Goal: Transaction & Acquisition: Purchase product/service

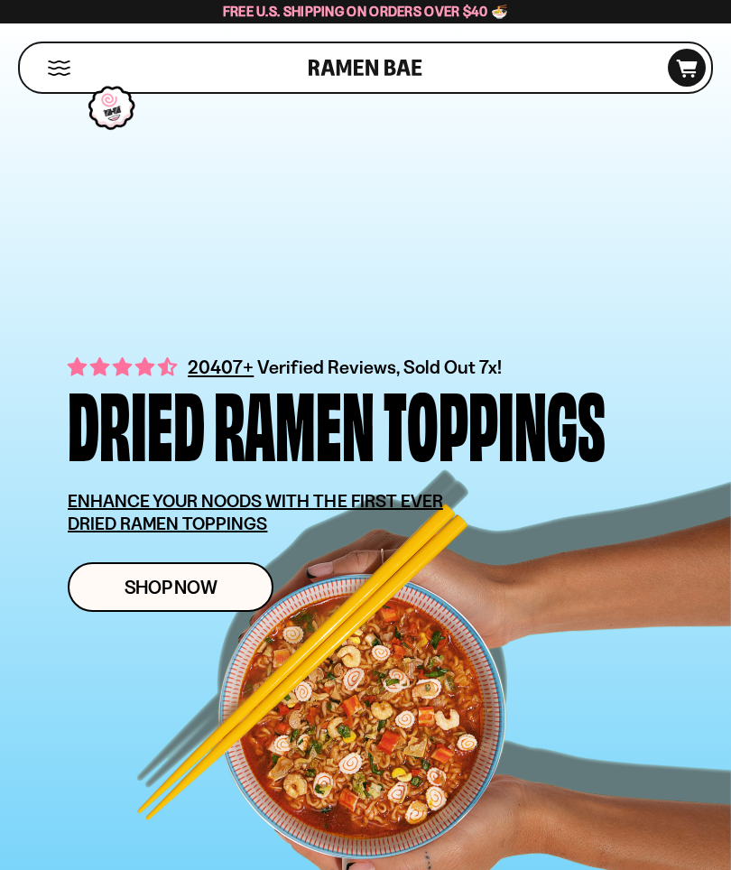
click at [178, 596] on span "Shop Now" at bounding box center [171, 587] width 93 height 19
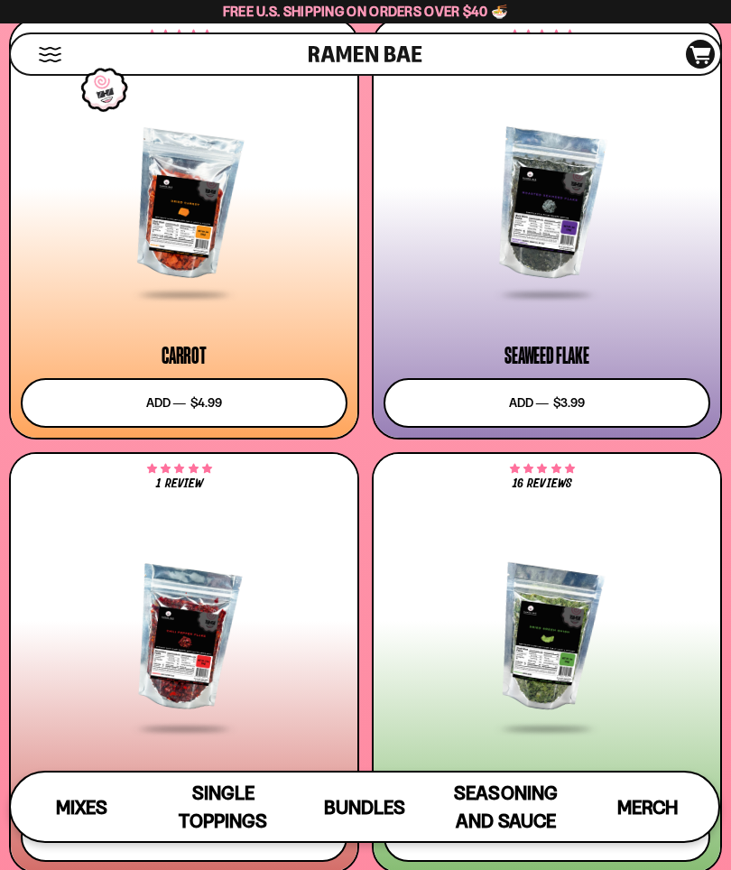
scroll to position [5454, 0]
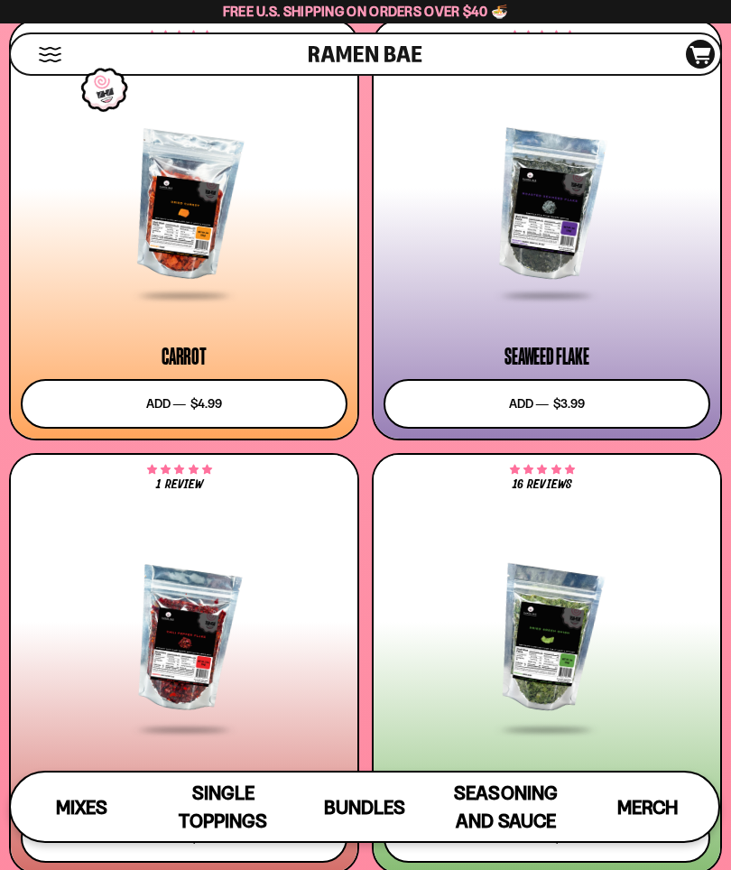
click at [188, 396] on button "Add to cart Add ― Regular price $4.99 Regular price Sale price $4.99 Unit price…" at bounding box center [184, 404] width 327 height 50
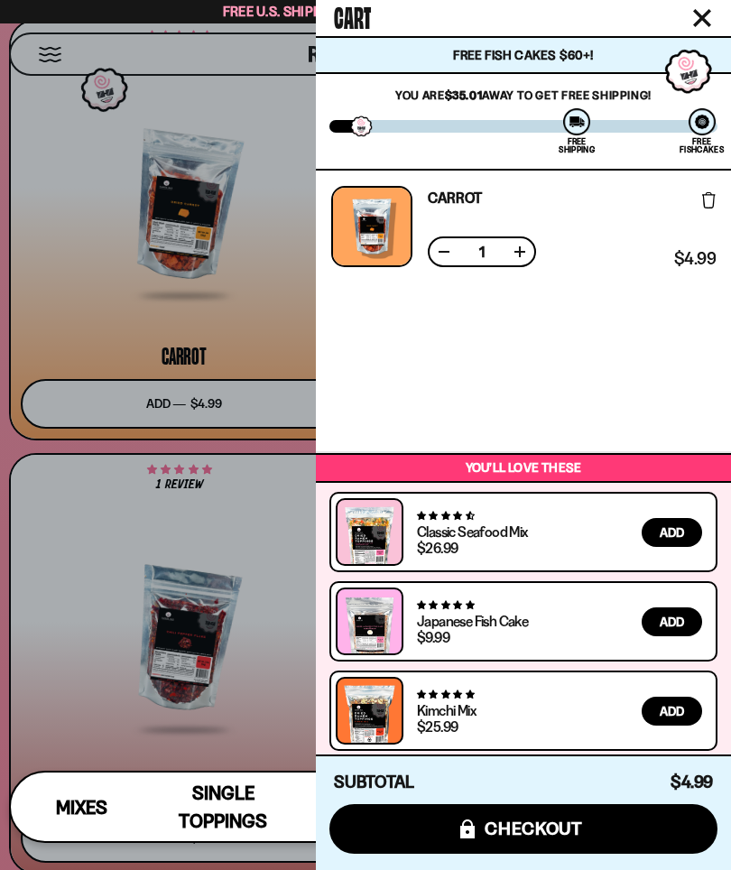
click at [715, 20] on button "Close cart" at bounding box center [702, 18] width 27 height 27
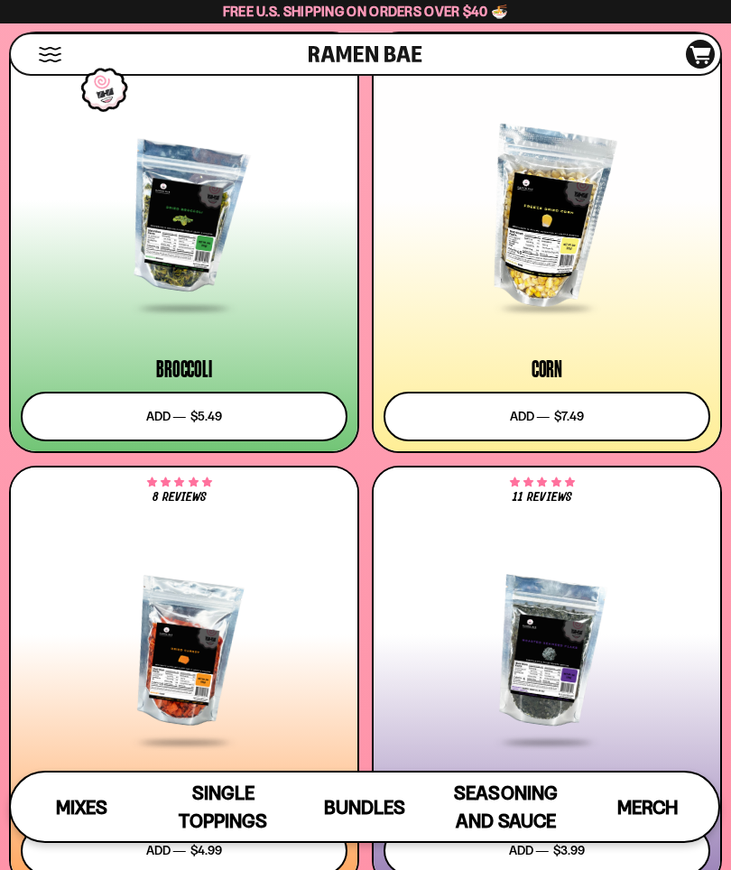
scroll to position [4966, 0]
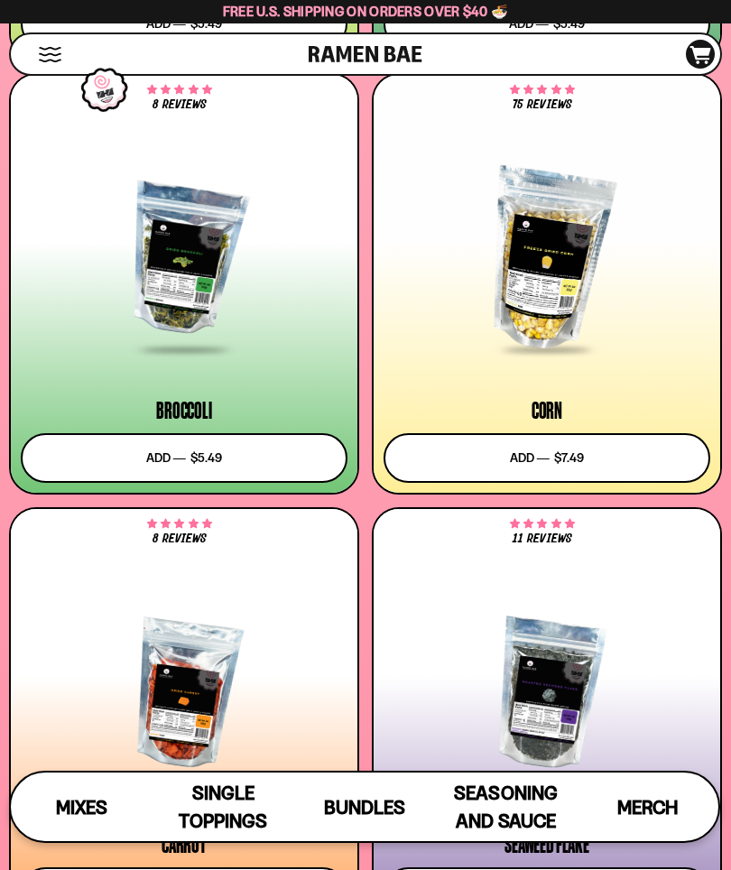
click at [561, 466] on button "Add to cart Add ― Regular price $7.49 Regular price Sale price $7.49 Unit price…" at bounding box center [547, 458] width 327 height 50
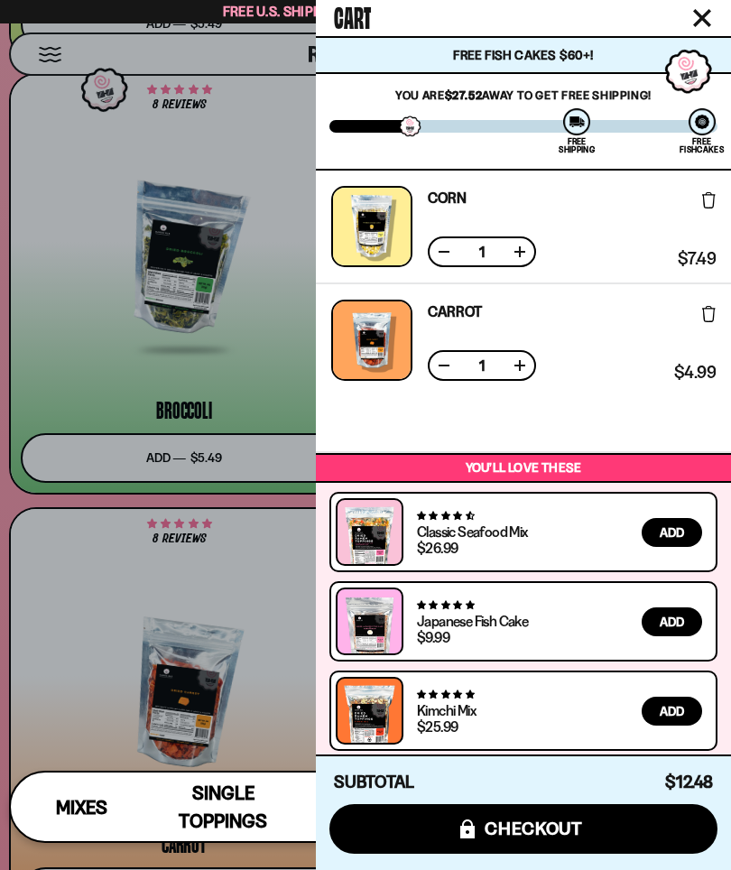
click at [704, 23] on icon "Close cart" at bounding box center [702, 18] width 18 height 18
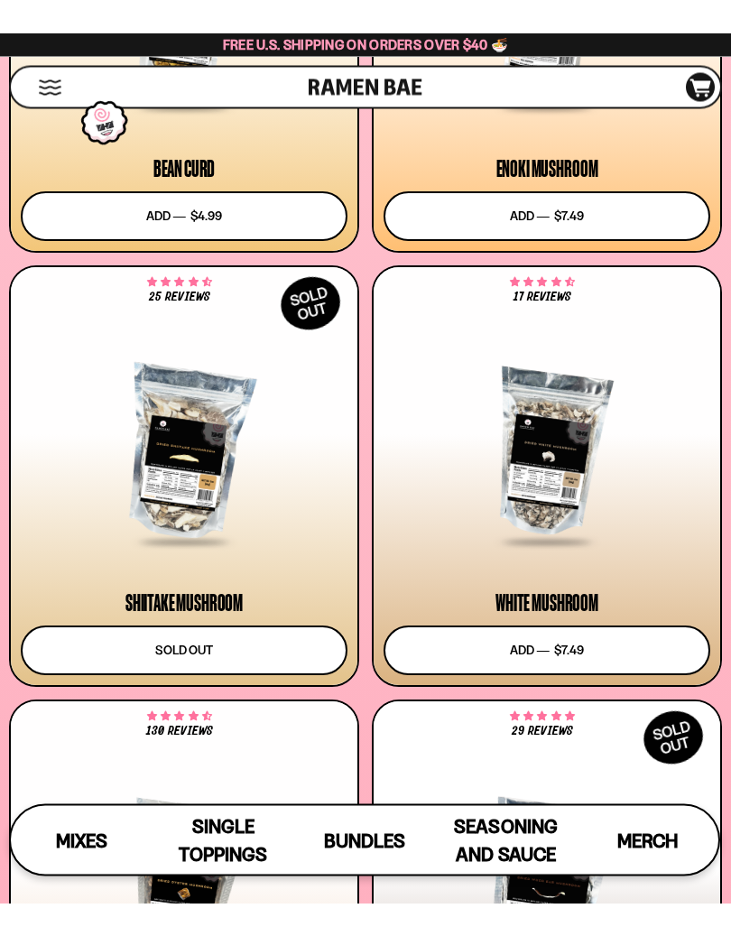
scroll to position [3510, 0]
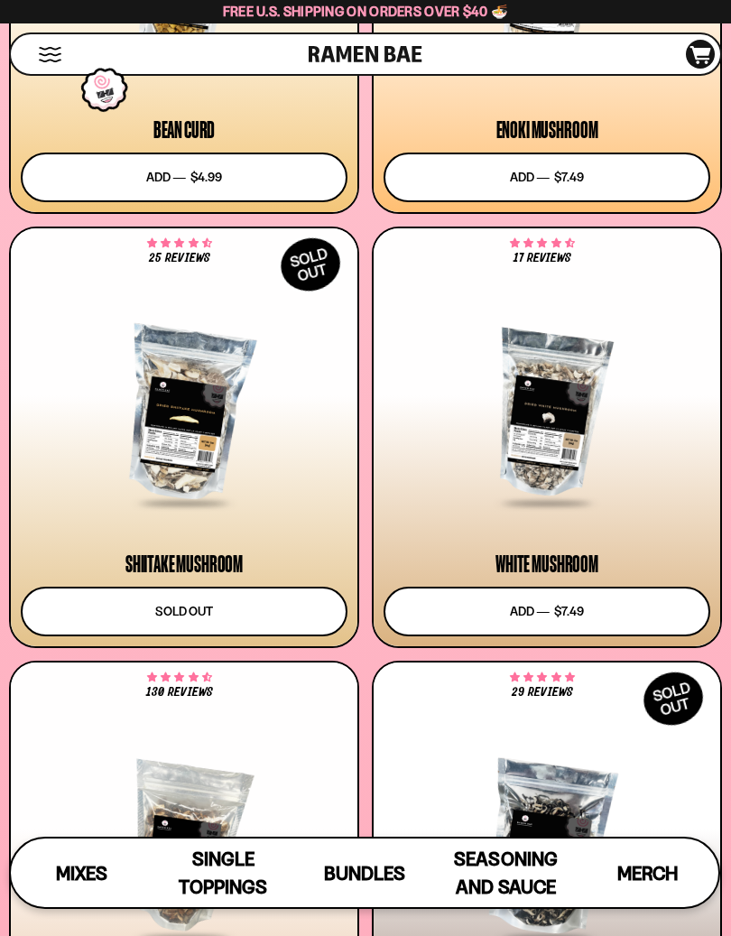
click at [570, 618] on button "Add to cart Add ― Regular price $7.49 Regular price Sale price $7.49 Unit price…" at bounding box center [547, 612] width 327 height 50
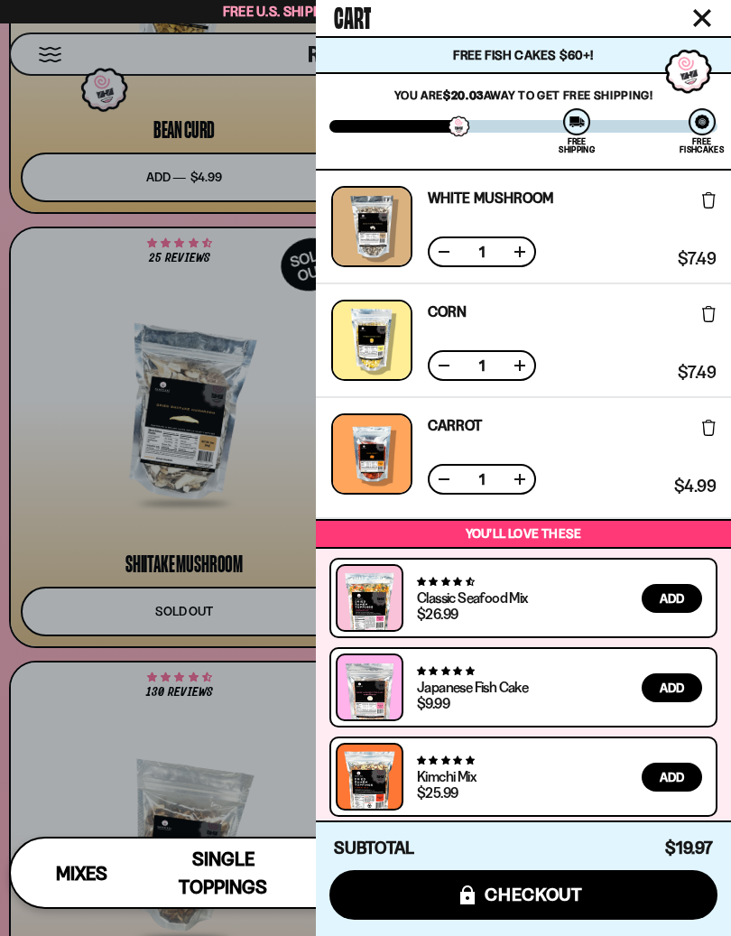
click at [696, 29] on button "Close cart" at bounding box center [702, 18] width 27 height 27
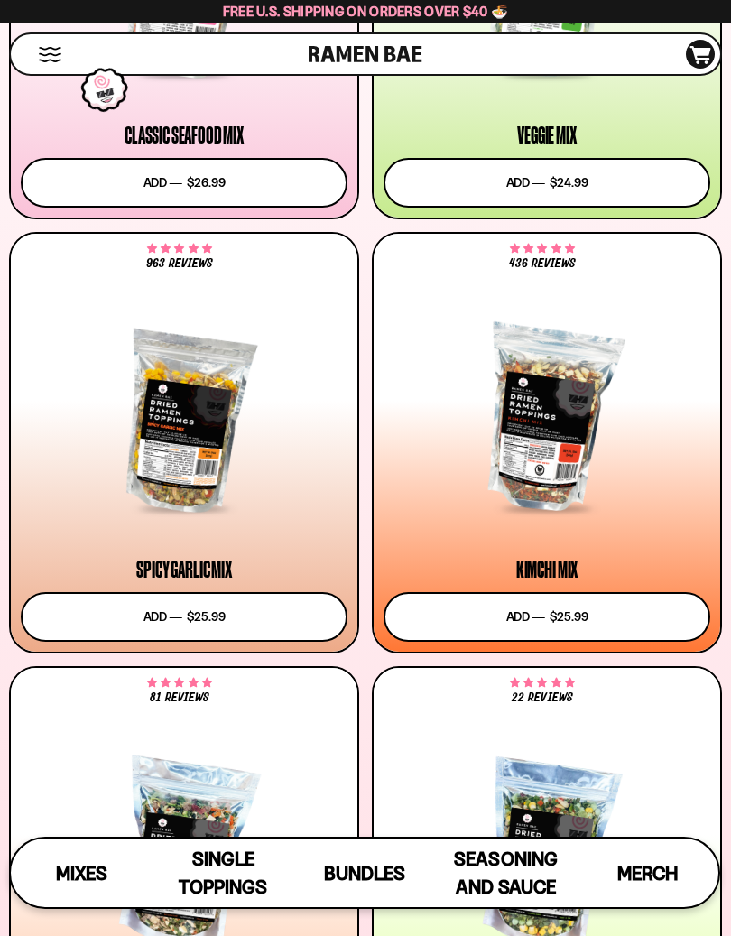
scroll to position [822, 0]
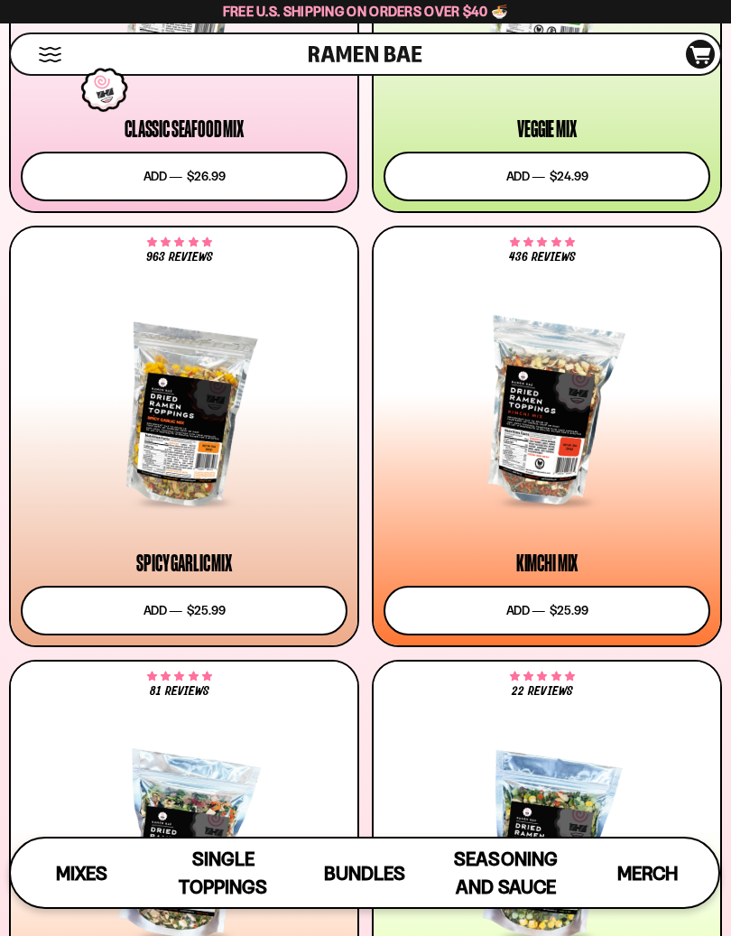
click at [565, 458] on div at bounding box center [547, 413] width 327 height 182
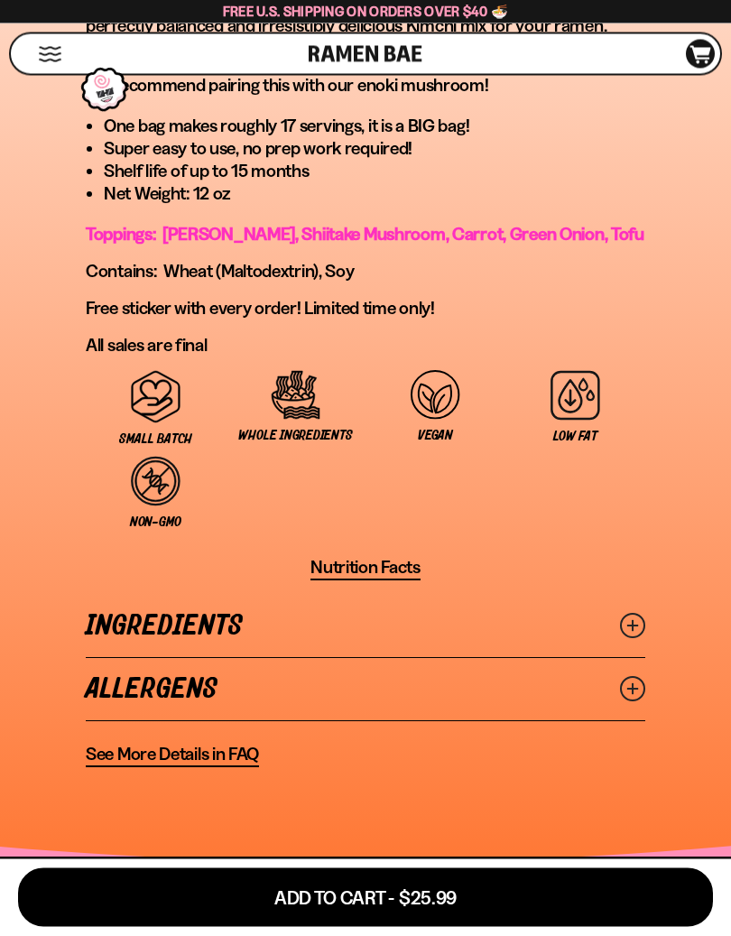
scroll to position [1624, 0]
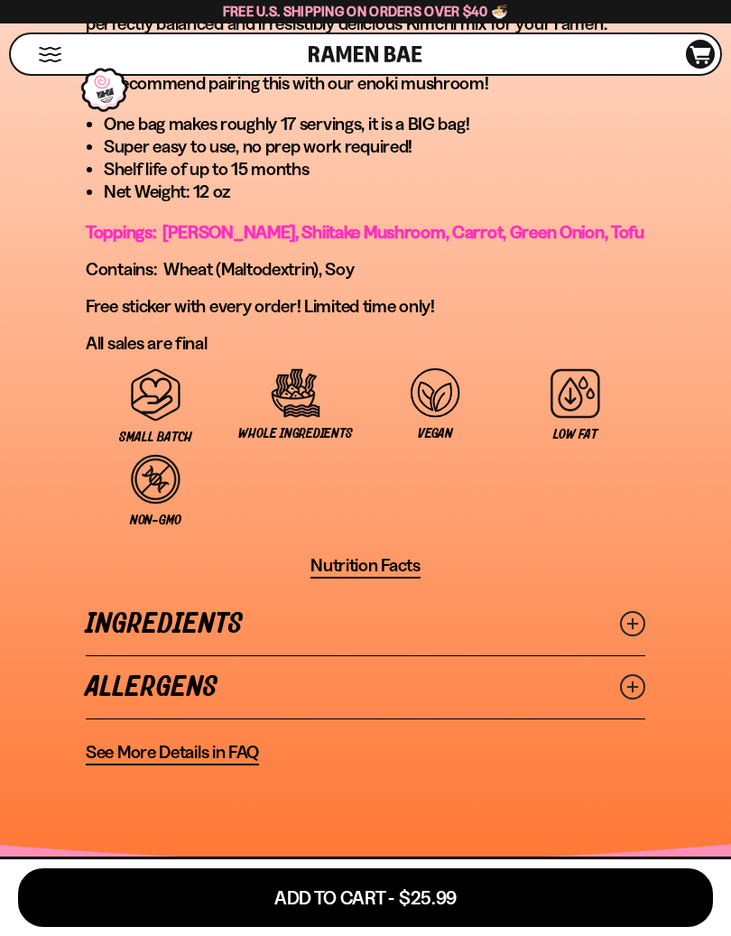
click at [145, 593] on link "Ingredients" at bounding box center [366, 624] width 560 height 62
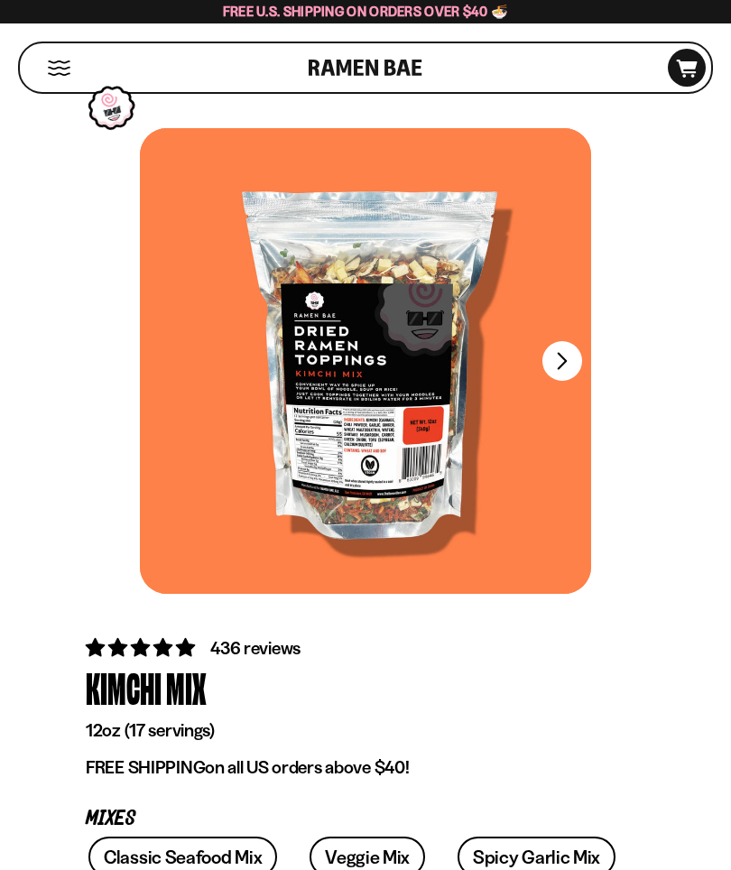
scroll to position [0, 0]
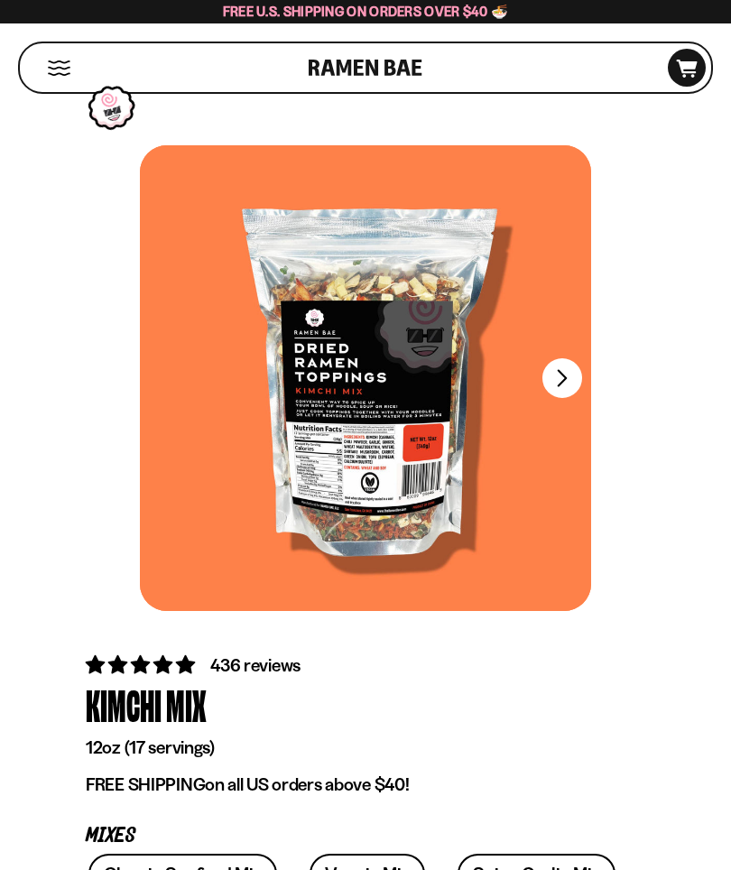
click at [570, 375] on button "FADCB6FD-DFAB-4417-9F21-029242090B77" at bounding box center [562, 378] width 40 height 40
